Goal: Task Accomplishment & Management: Use online tool/utility

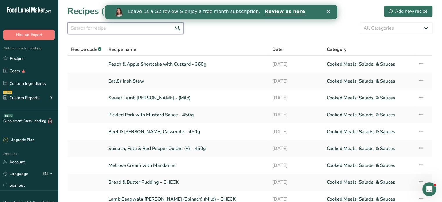
click at [98, 26] on input "text" at bounding box center [125, 28] width 116 height 12
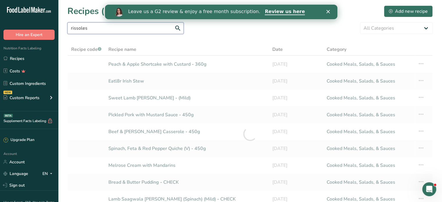
type input "rissoles"
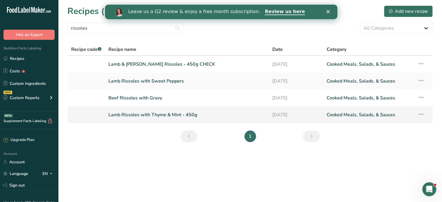
click at [148, 112] on link "Lamb Rissoles with Thyme & Mint - 450g" at bounding box center [186, 115] width 157 height 12
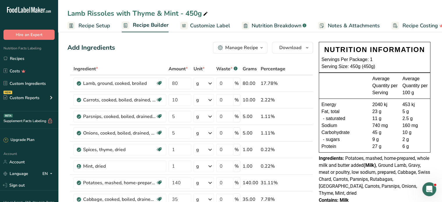
drag, startPoint x: 13, startPoint y: 56, endPoint x: 1, endPoint y: 65, distance: 15.5
click at [13, 56] on link "Recipes" at bounding box center [29, 58] width 58 height 11
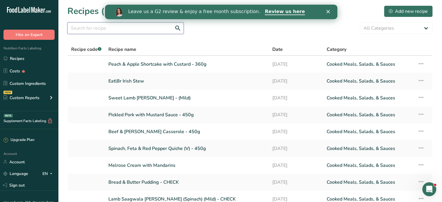
click at [126, 28] on input "text" at bounding box center [125, 28] width 116 height 12
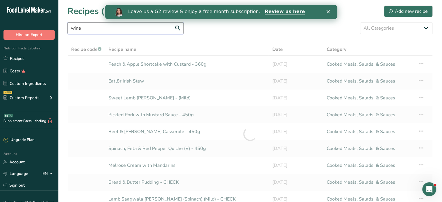
type input "wine"
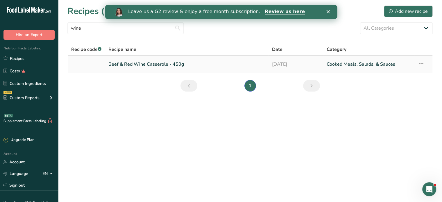
click at [143, 64] on link "Beef & Red Wine Casserole - 450g" at bounding box center [186, 64] width 157 height 12
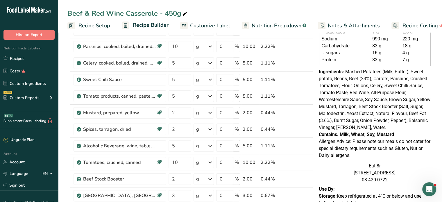
scroll to position [87, 0]
click at [211, 23] on span "Customize Label" at bounding box center [210, 26] width 40 height 8
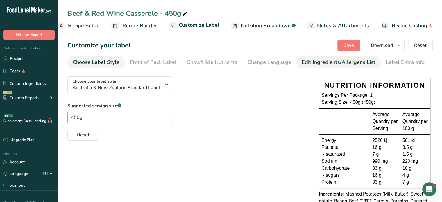
click at [327, 63] on div "Edit Ingredients/Allergens List" at bounding box center [339, 62] width 74 height 8
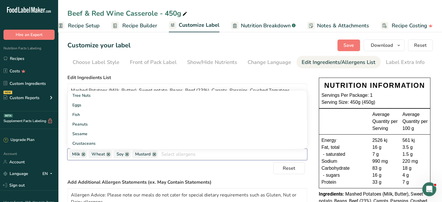
click at [185, 157] on input "text" at bounding box center [232, 154] width 149 height 9
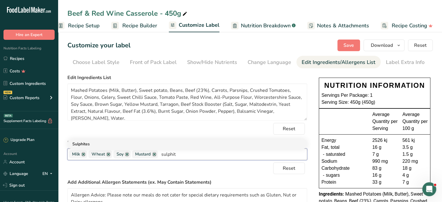
type input "sulphit"
click at [80, 145] on link "Sulphites" at bounding box center [187, 144] width 239 height 10
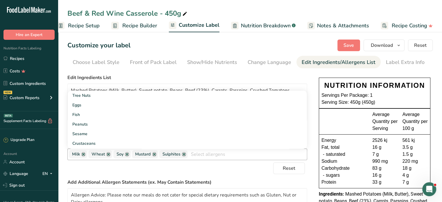
click at [242, 168] on div "Reset" at bounding box center [187, 169] width 240 height 12
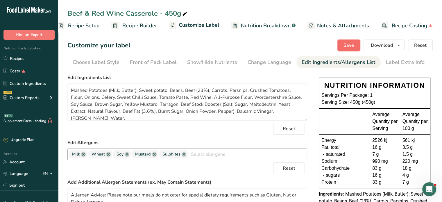
click at [349, 45] on span "Save" at bounding box center [349, 45] width 10 height 7
